Goal: Task Accomplishment & Management: Complete application form

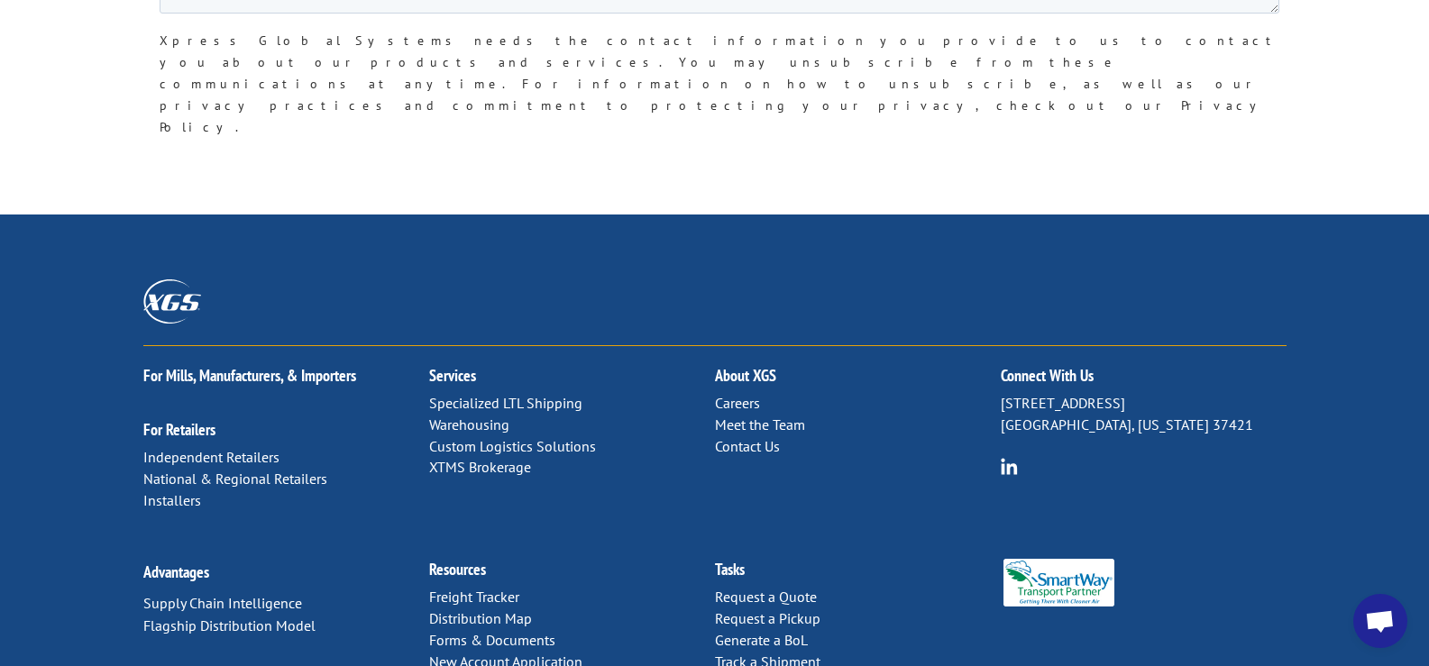
scroll to position [1693, 0]
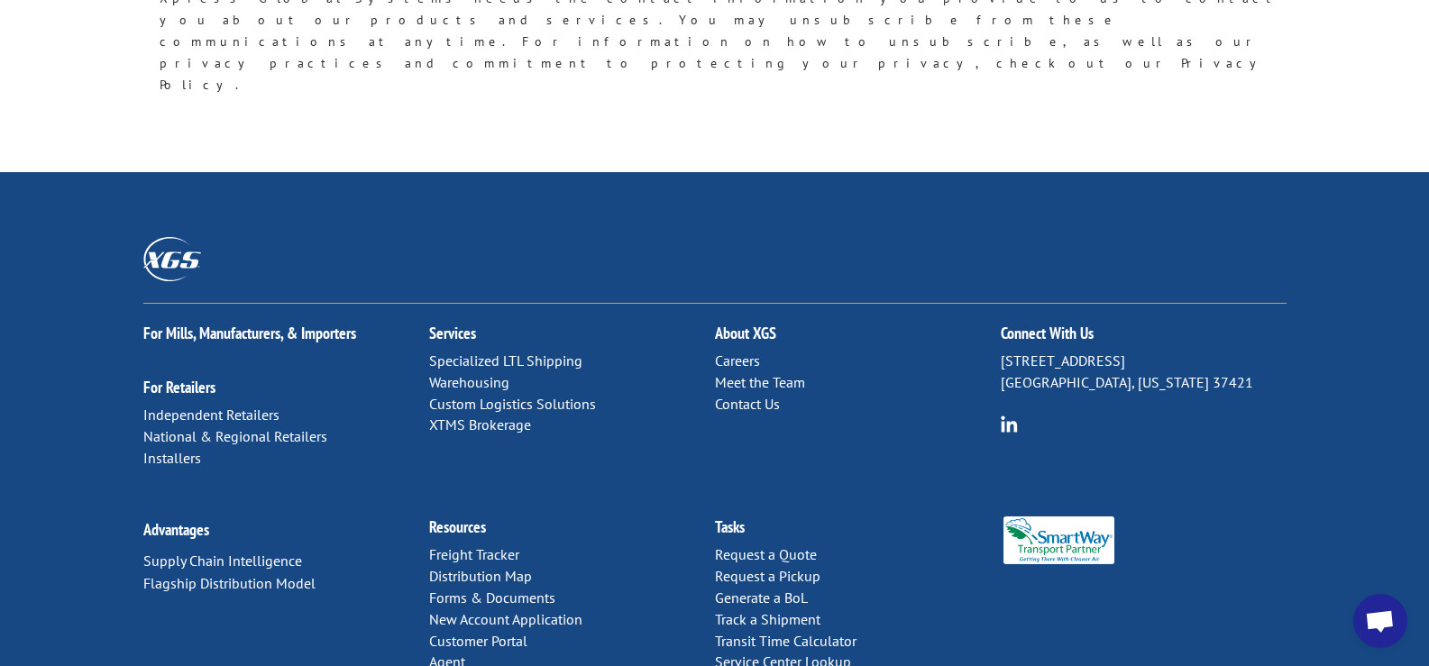
click at [752, 395] on link "Contact Us" at bounding box center [747, 404] width 65 height 18
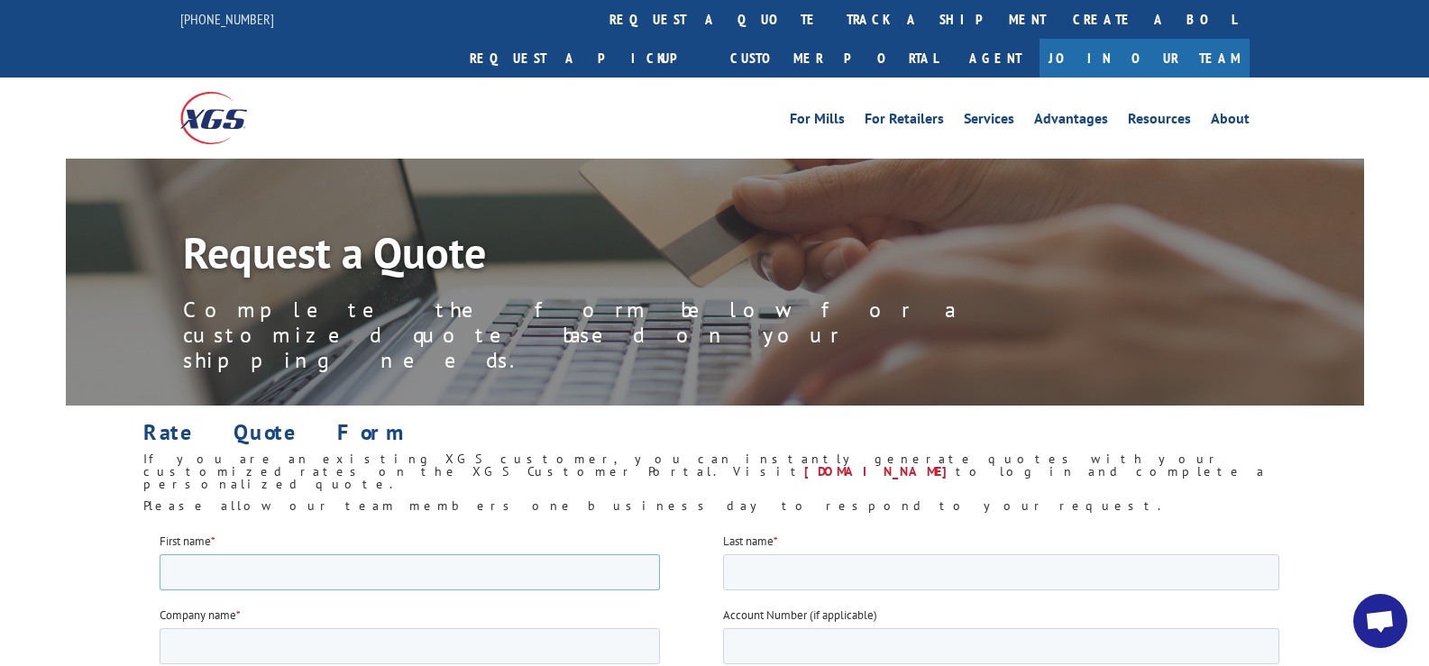
click at [200, 569] on input "First name *" at bounding box center [409, 571] width 500 height 36
type input "Jim"
click at [766, 571] on input "Last name *" at bounding box center [1000, 571] width 556 height 36
type input "Schrempp"
click at [225, 641] on input "Company name *" at bounding box center [409, 645] width 500 height 36
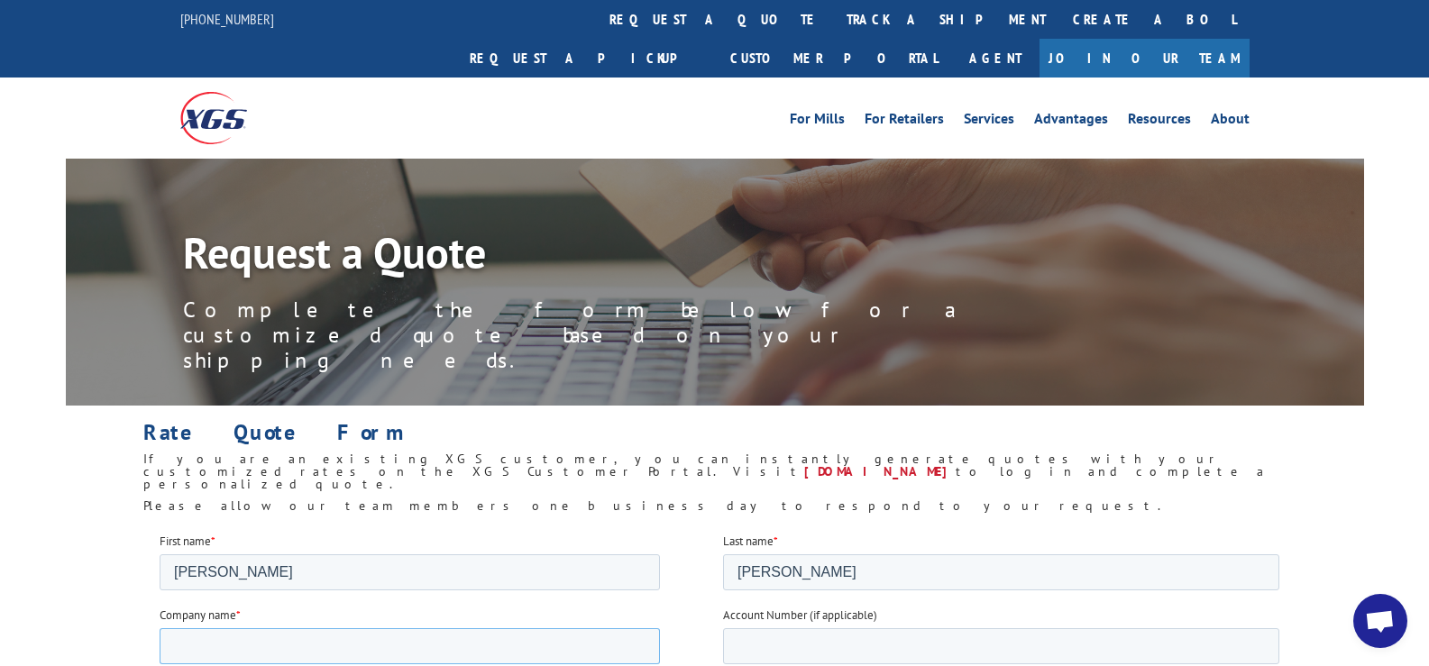
type input "Moorman's Carpets, Inc."
click at [773, 641] on input "Account Number (if applicable)" at bounding box center [1000, 645] width 556 height 36
type input "96422"
type input "moormans@sbcglobal.net"
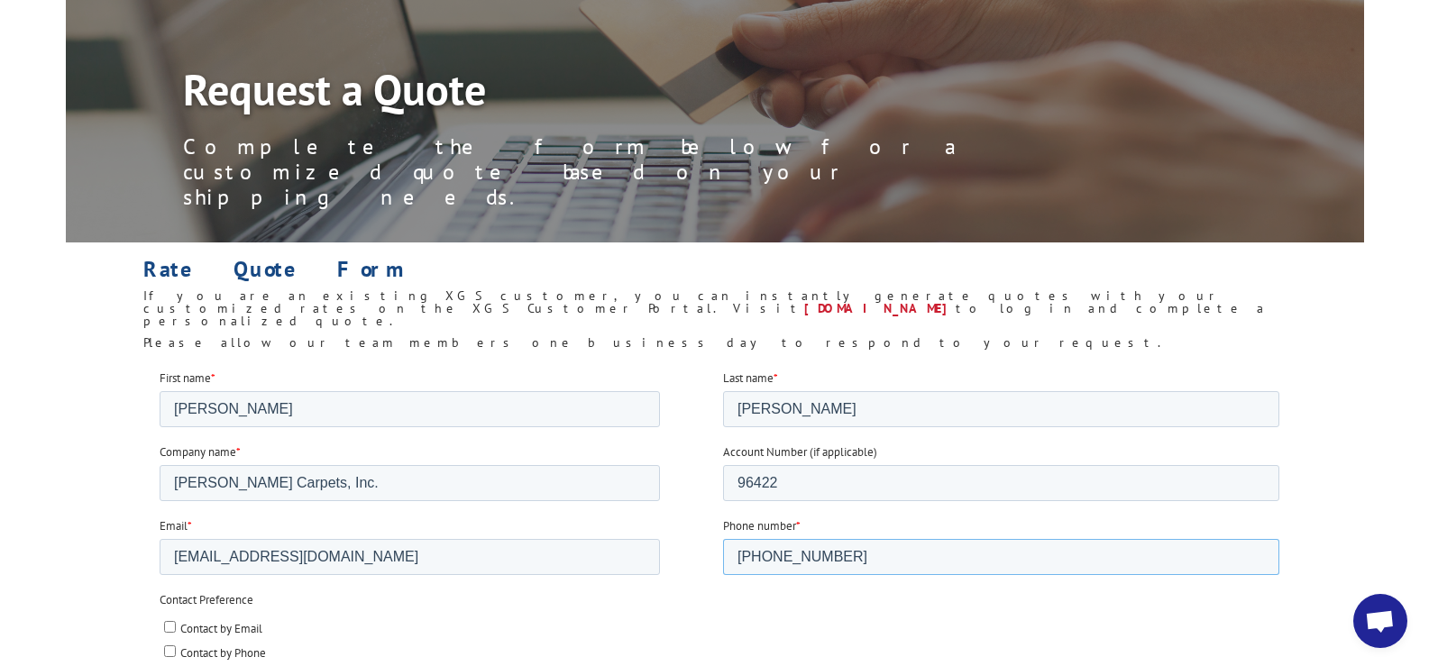
scroll to position [180, 0]
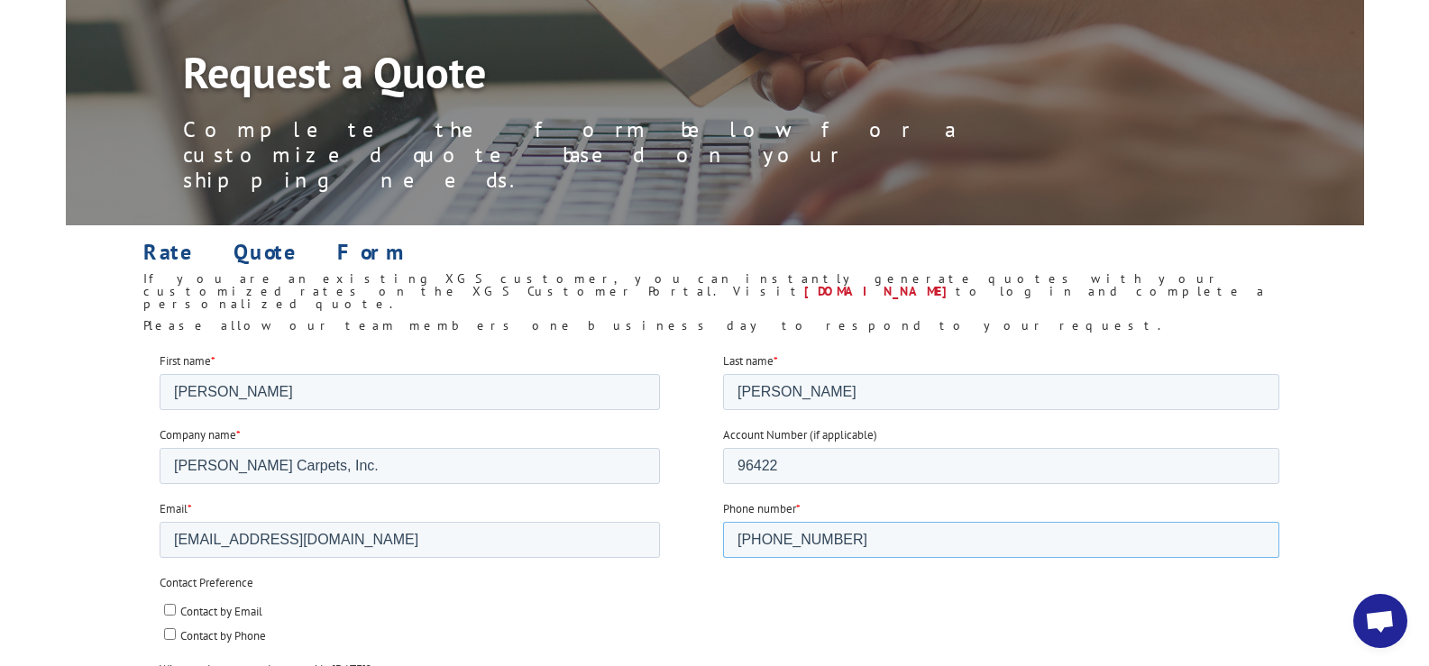
type input "405-848-4888"
click at [167, 608] on input "Contact by Email" at bounding box center [169, 609] width 12 height 12
checkbox input "true"
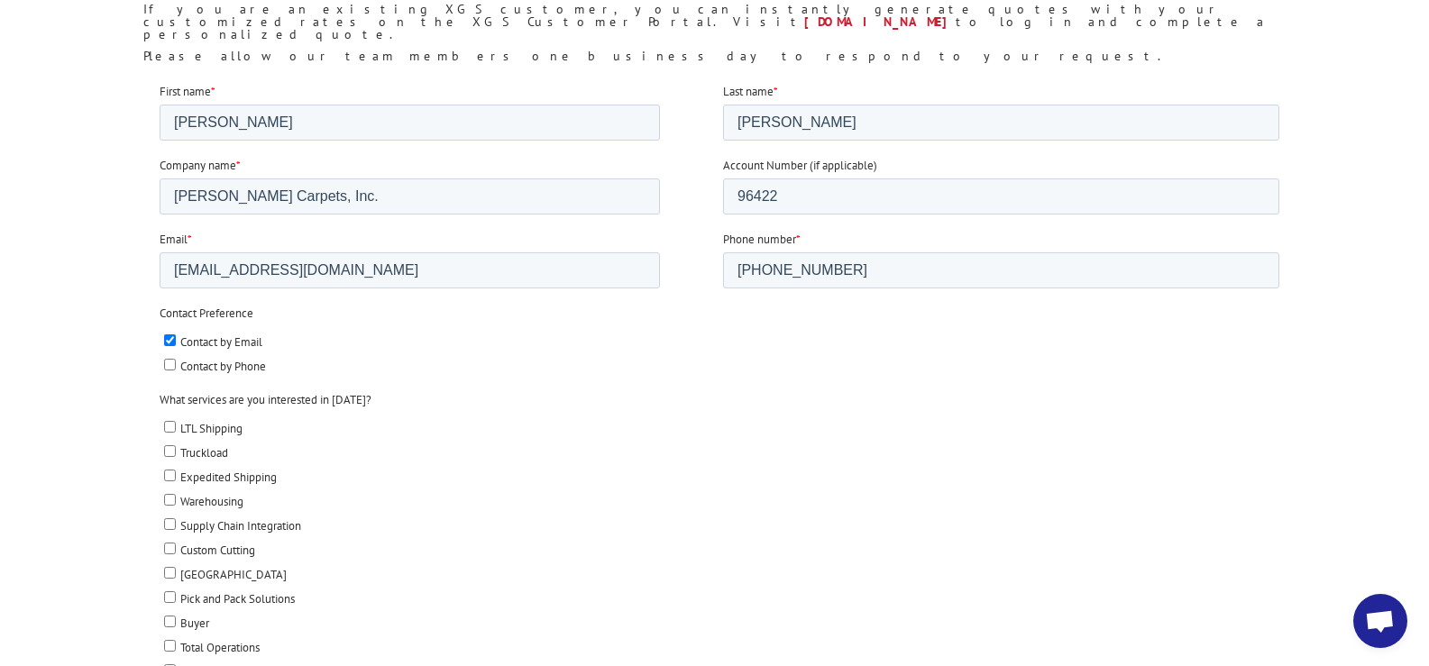
scroll to position [451, 0]
click at [166, 423] on input "LTL Shipping" at bounding box center [169, 425] width 12 height 12
checkbox input "true"
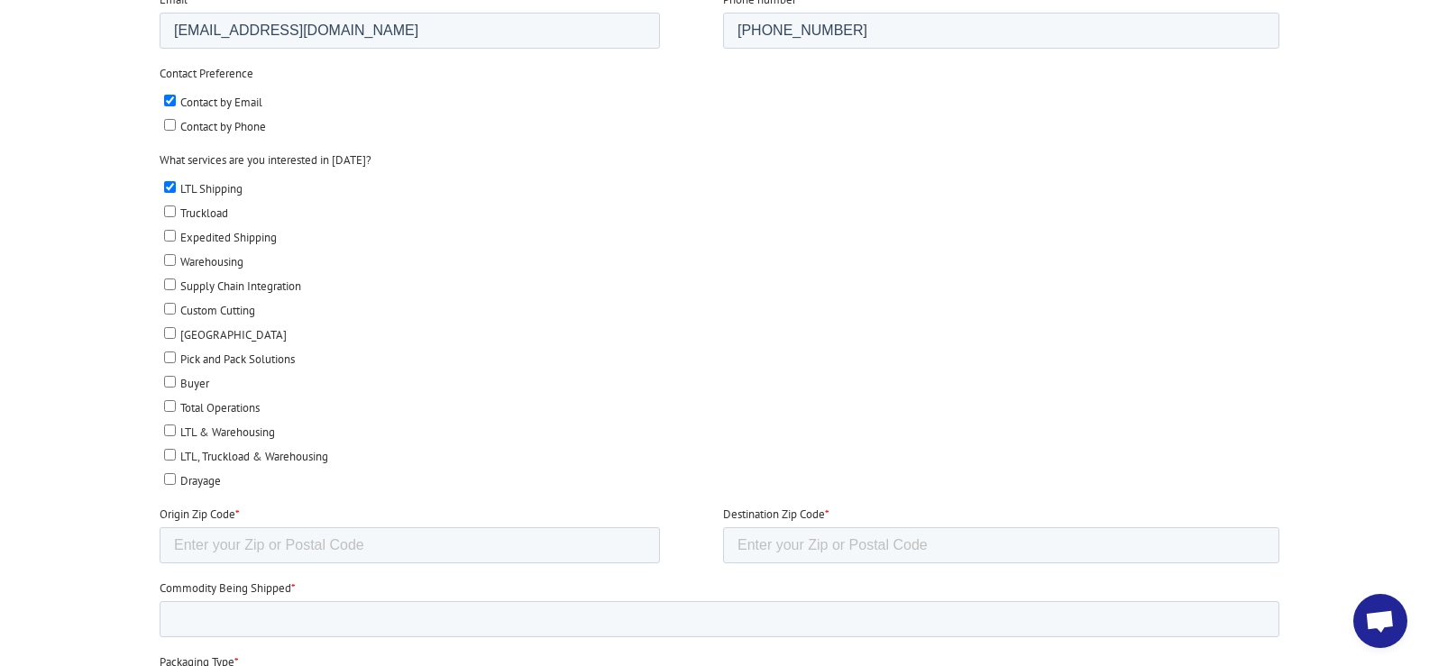
scroll to position [721, 0]
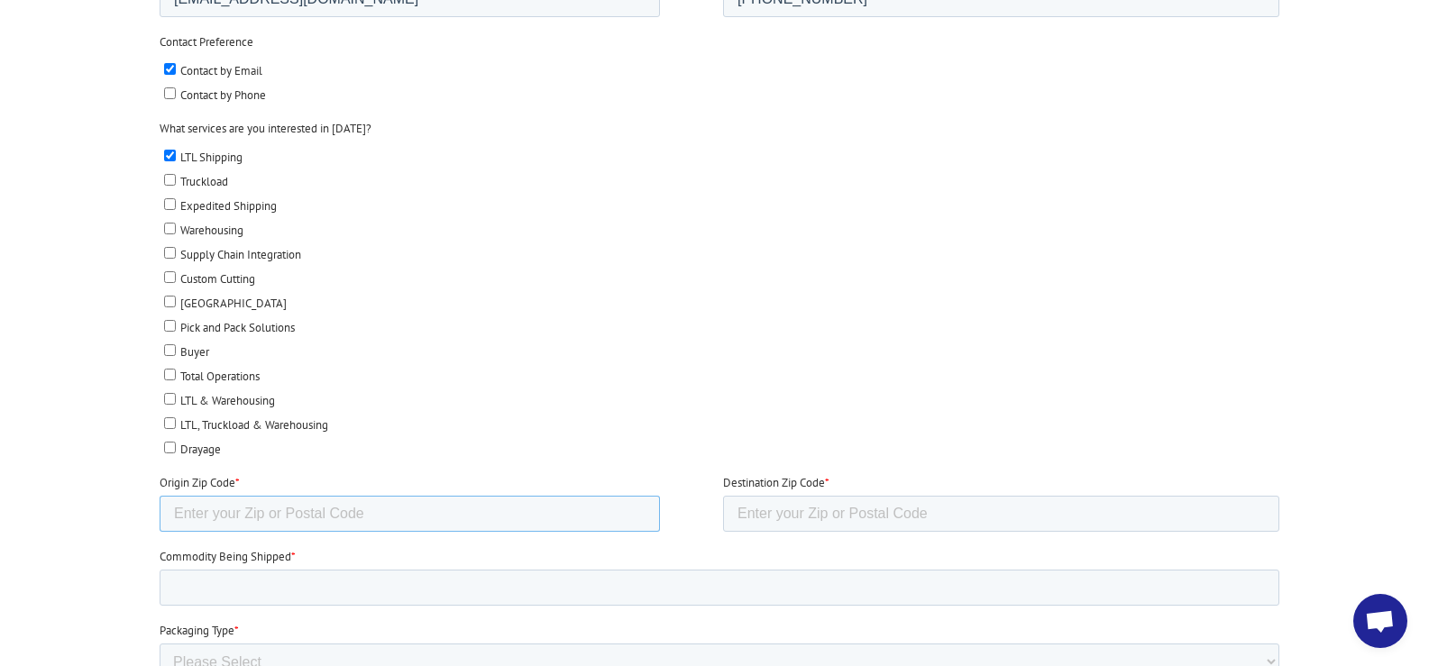
click at [233, 515] on input "Origin Zip Code *" at bounding box center [409, 514] width 500 height 36
type input "73116"
click at [832, 511] on input "Destination Zip Code *" at bounding box center [1000, 514] width 556 height 36
type input "80110"
click at [210, 586] on input "Commodity Being Shipped *" at bounding box center [718, 588] width 1119 height 36
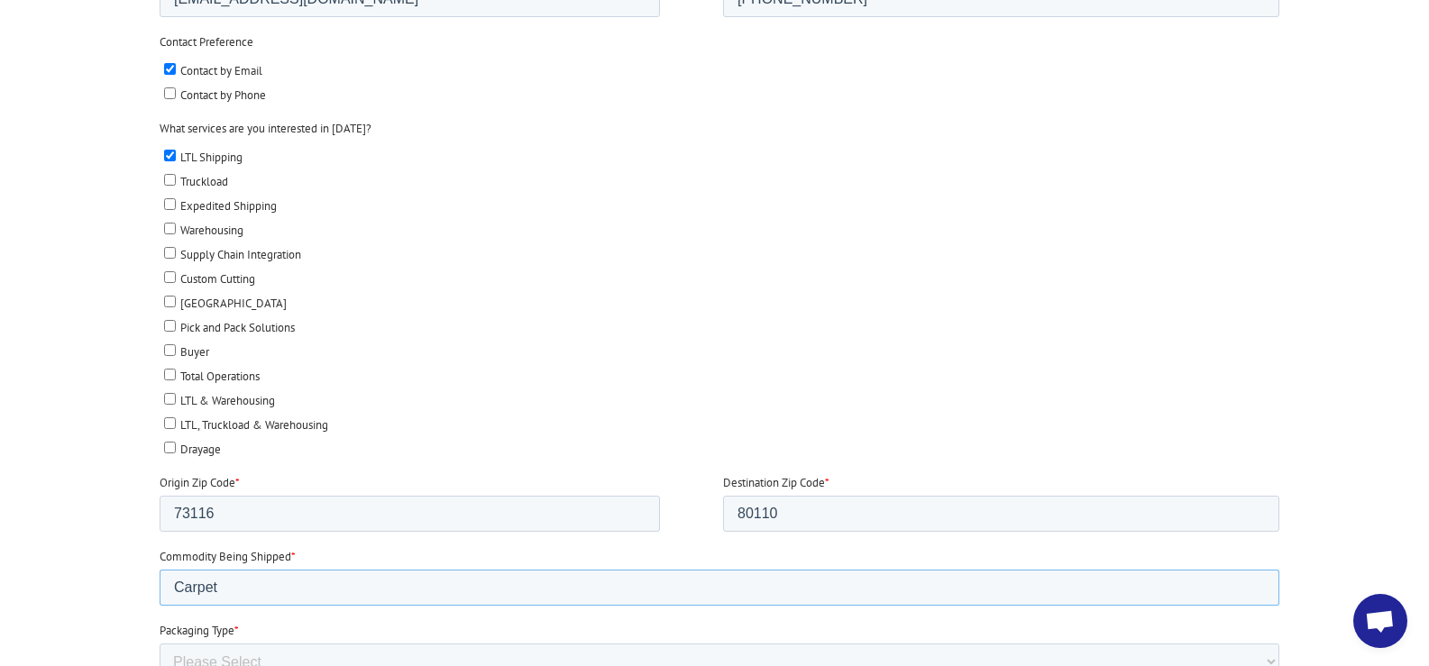
type input "Carpet"
click at [233, 658] on select "Please Select Rolled Goods Palletized" at bounding box center [718, 662] width 1119 height 36
select select "Rolled Carpet"
click at [159, 665] on select "Please Select Rolled Goods Palletized" at bounding box center [718, 662] width 1119 height 36
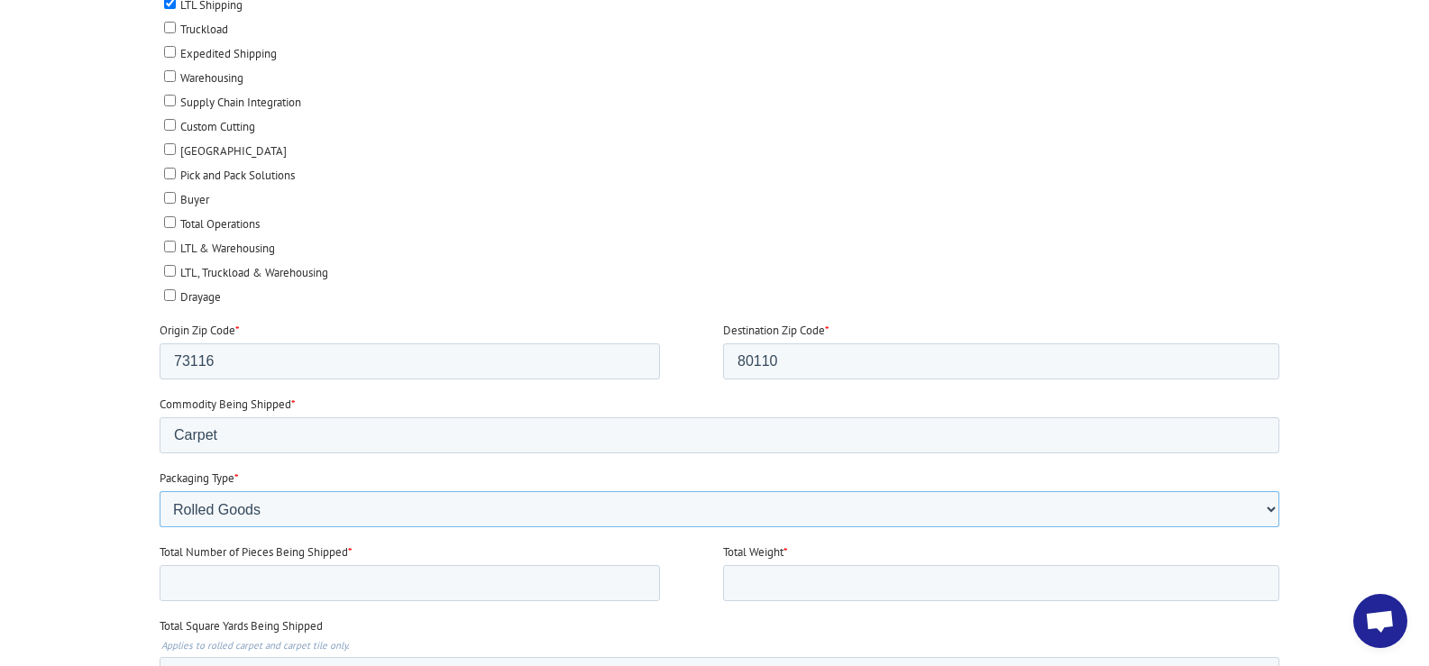
scroll to position [901, 0]
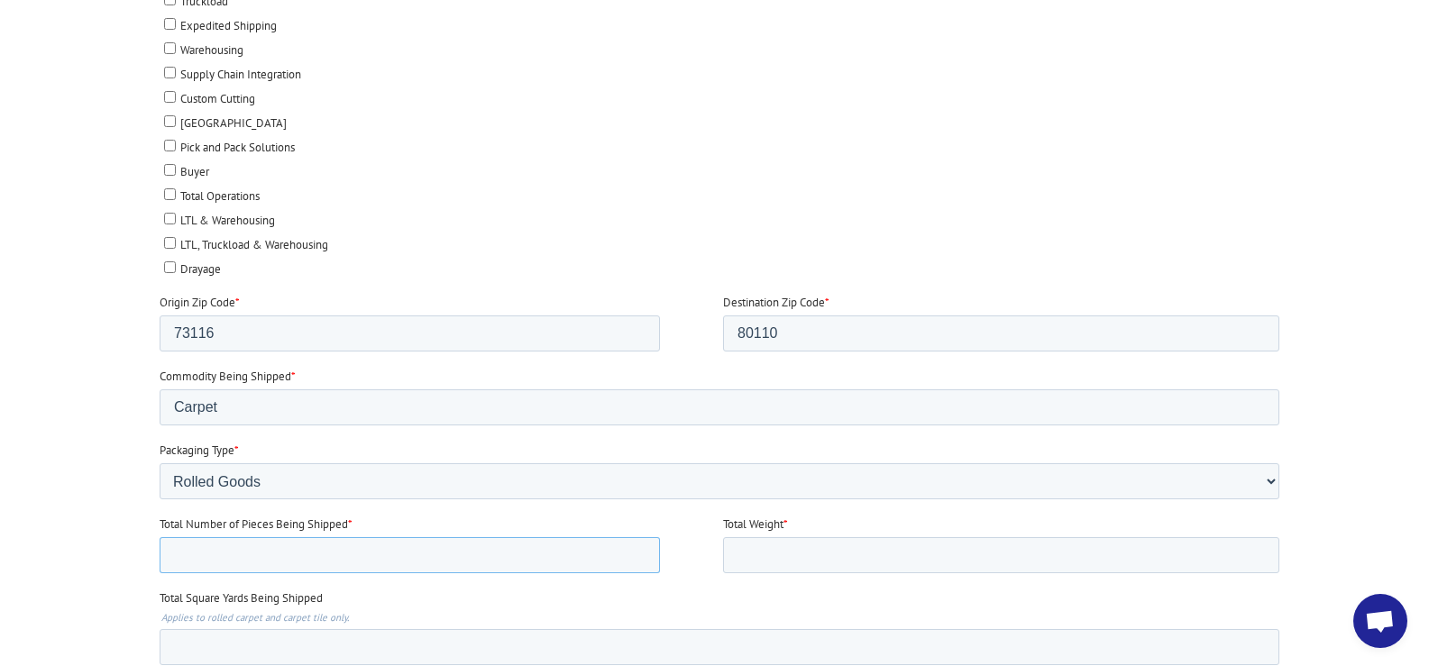
click at [219, 556] on input "Total Number of Pieces Being Shipped *" at bounding box center [409, 555] width 500 height 36
type input "1"
click at [783, 556] on input "Total Weight *" at bounding box center [1000, 555] width 556 height 36
type input "150"
click at [242, 647] on input "Total Square Yards Being Shipped" at bounding box center [718, 647] width 1119 height 36
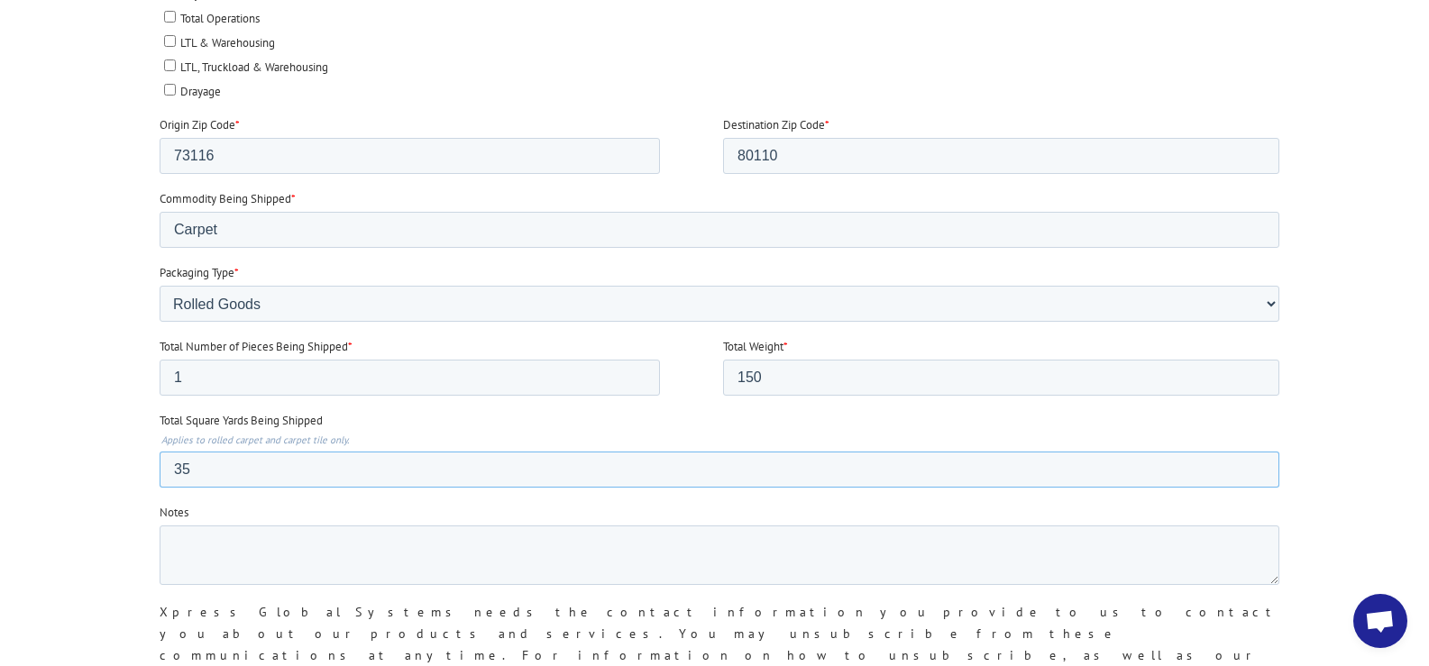
scroll to position [1082, 0]
type input "35"
